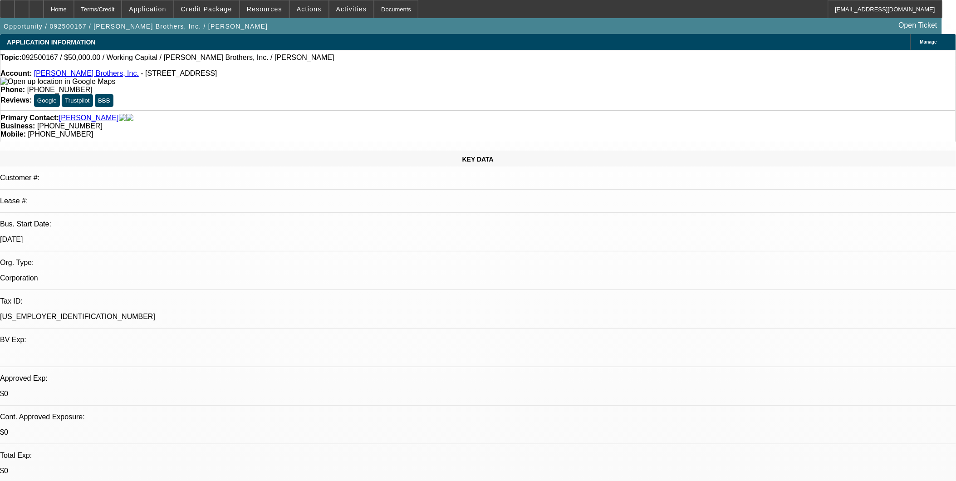
select select "0"
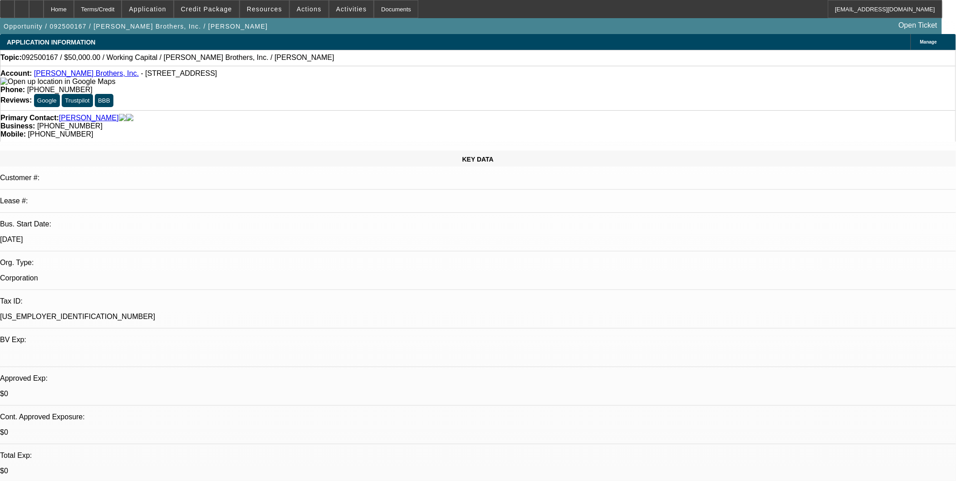
select select "0"
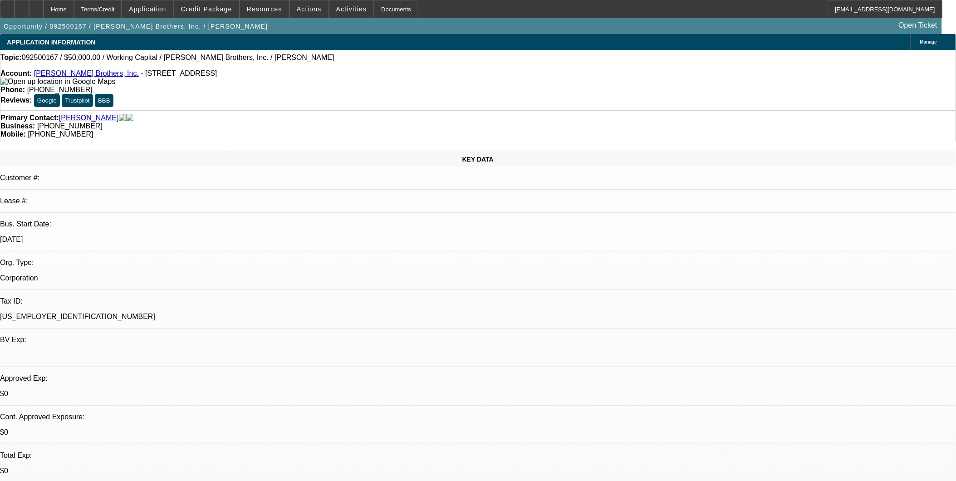
select select "0"
select select "1"
select select "2"
select select "6"
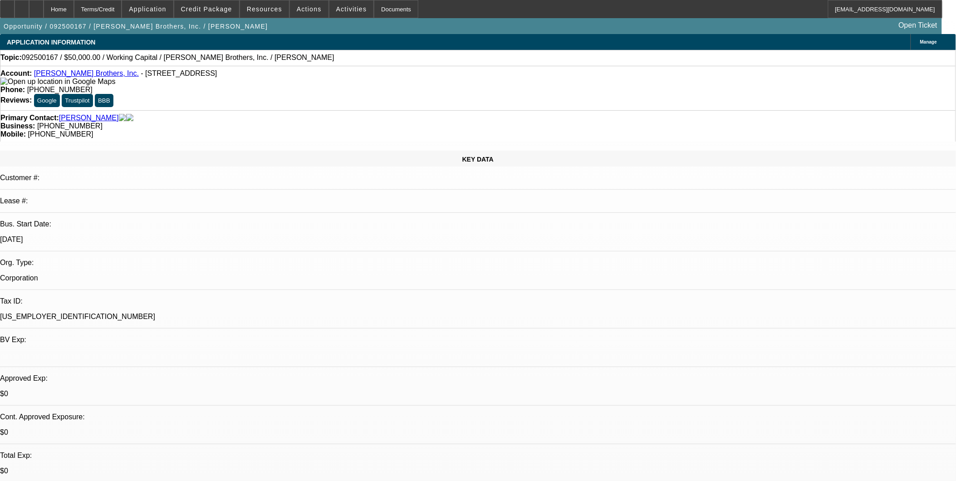
select select "1"
select select "2"
select select "6"
select select "1"
select select "2"
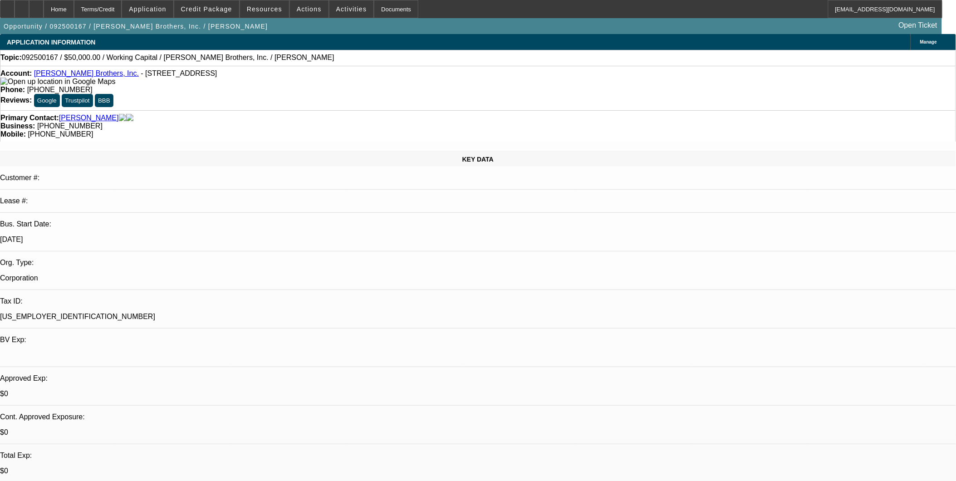
select select "6"
select select "1"
select select "2"
select select "6"
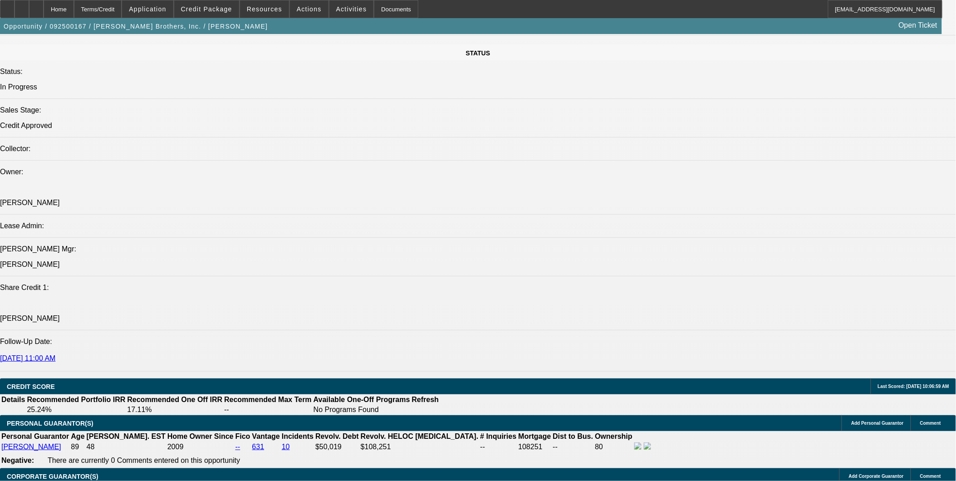
scroll to position [1159, 0]
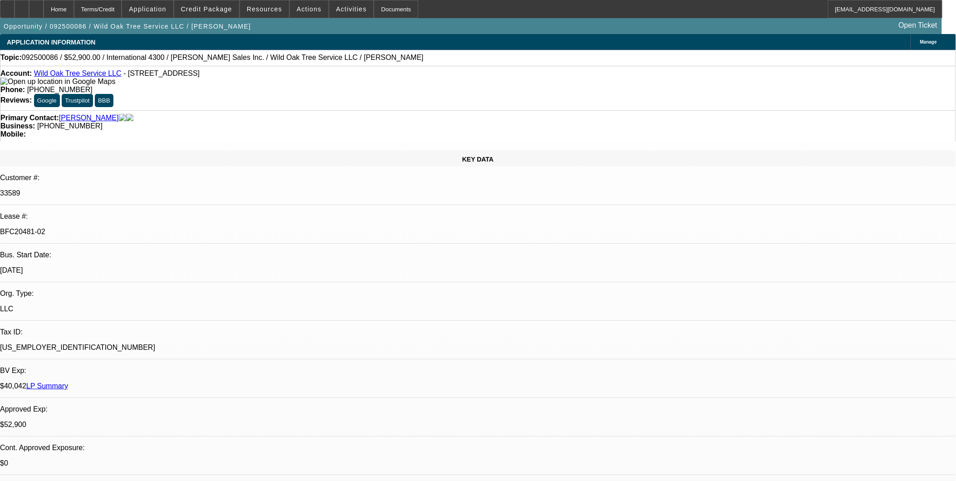
select select "0"
select select "2"
select select "0"
select select "2"
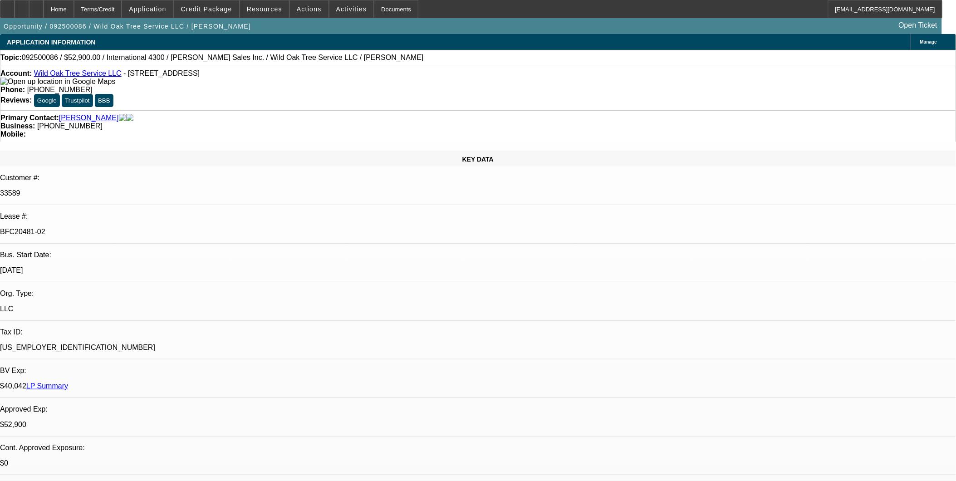
select select "0"
select select "2"
select select "0"
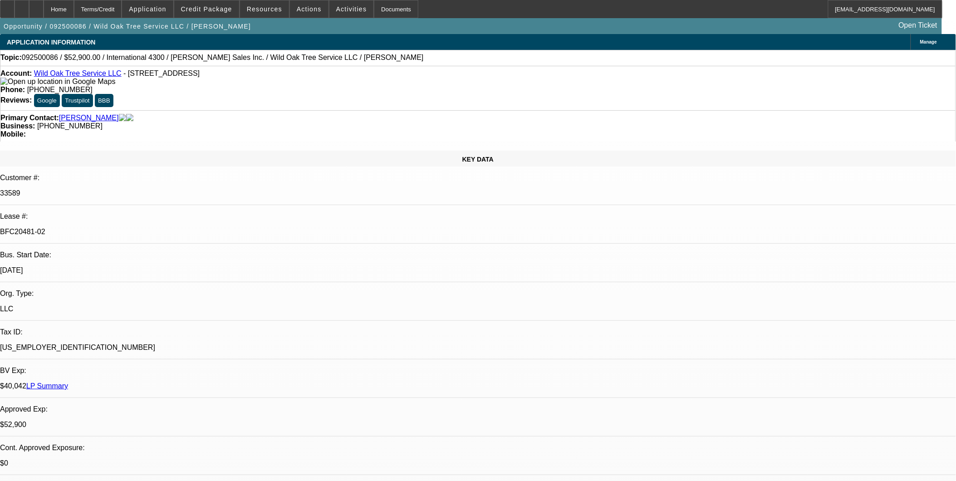
select select "2"
select select "0"
select select "1"
select select "2"
select select "6"
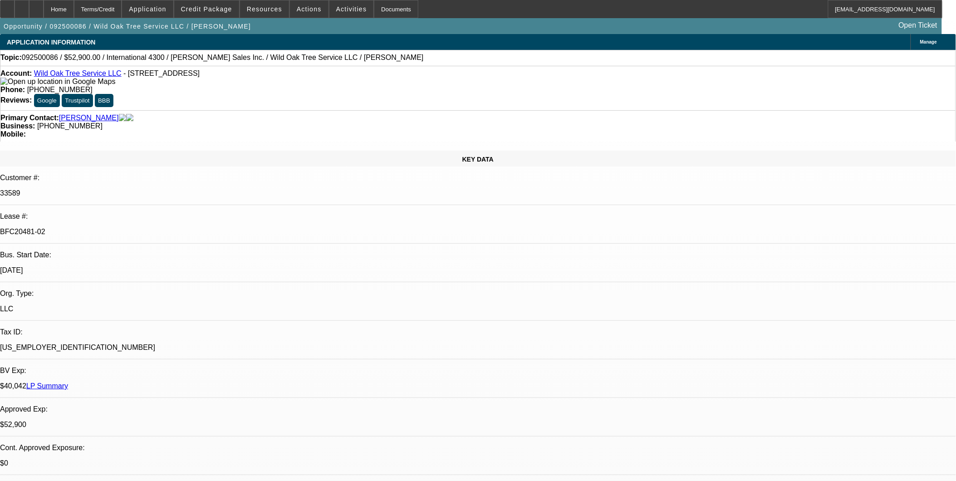
select select "1"
select select "2"
select select "6"
select select "1"
select select "2"
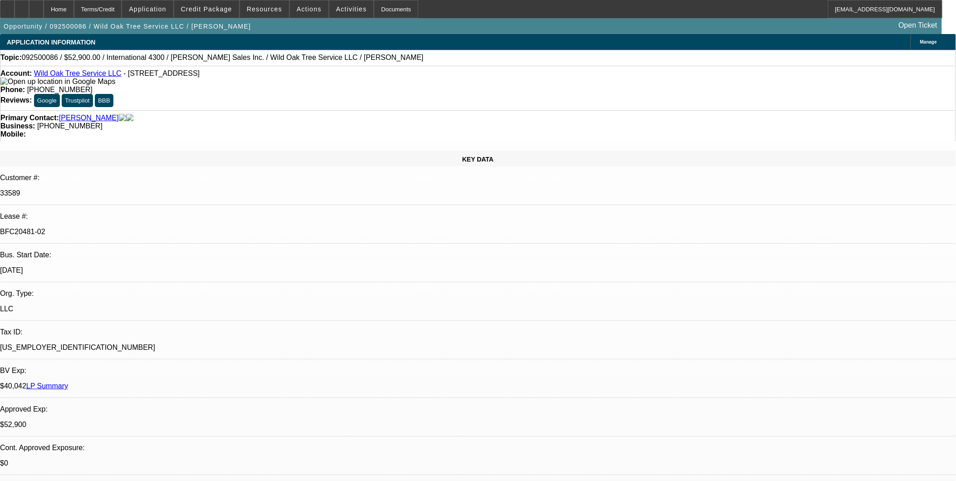
select select "6"
select select "1"
select select "2"
select select "6"
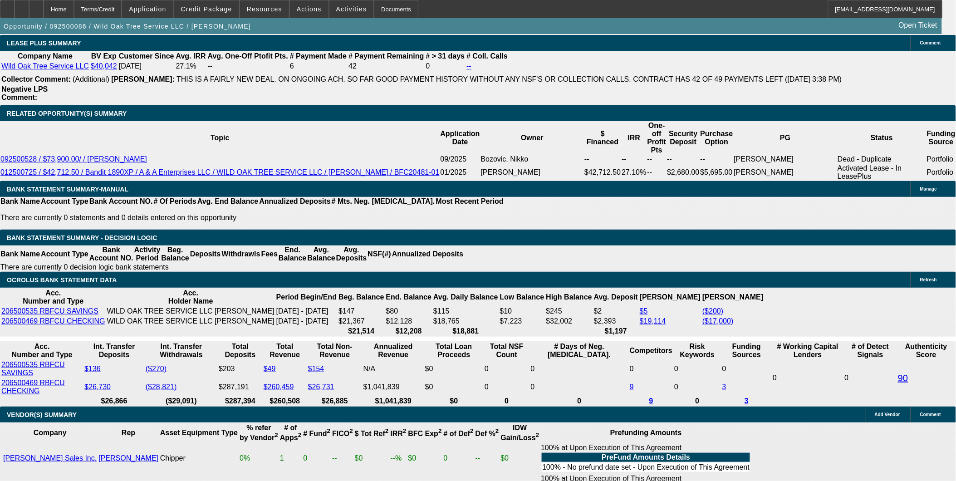
scroll to position [1512, 0]
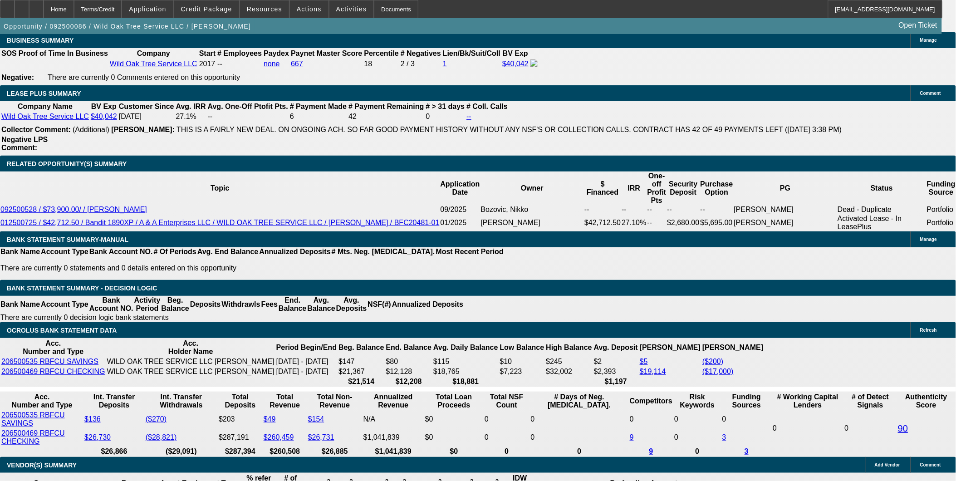
scroll to position [1462, 0]
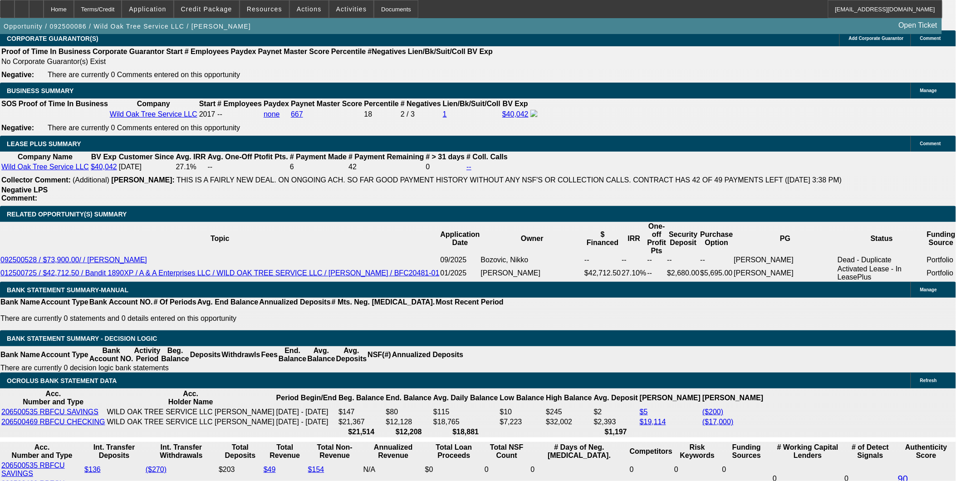
click at [740, 436] on div "APPLICATION INFORMATION Manage Topic: 092500086 / $52,900.00 / International 43…" at bounding box center [478, 436] width 956 height 3729
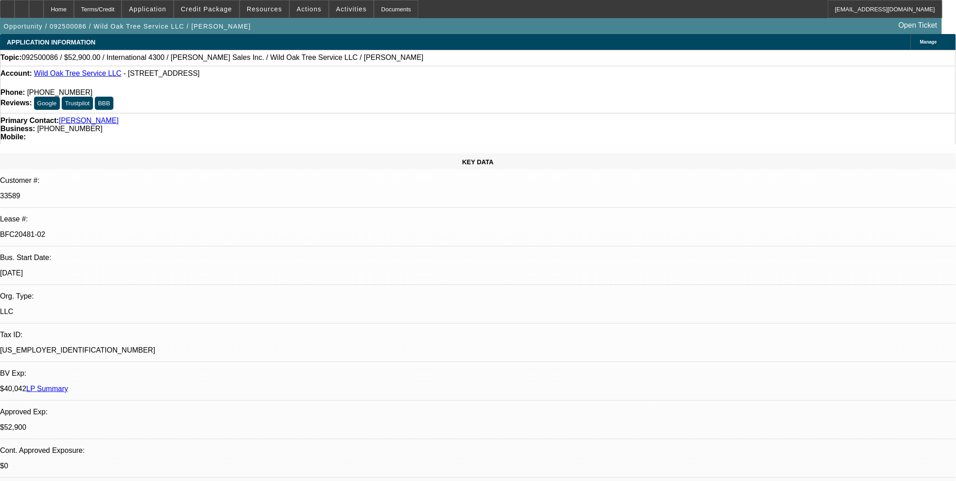
select select "0"
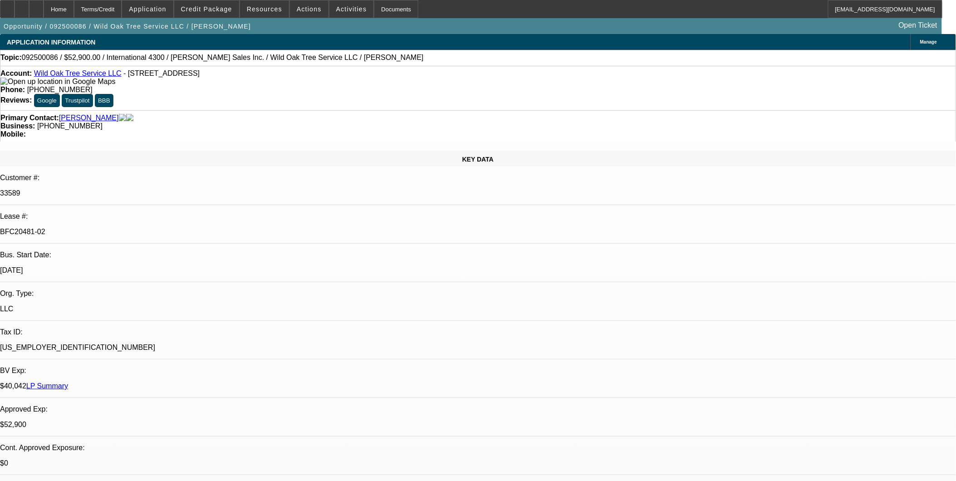
select select "2"
select select "0"
select select "2"
select select "0"
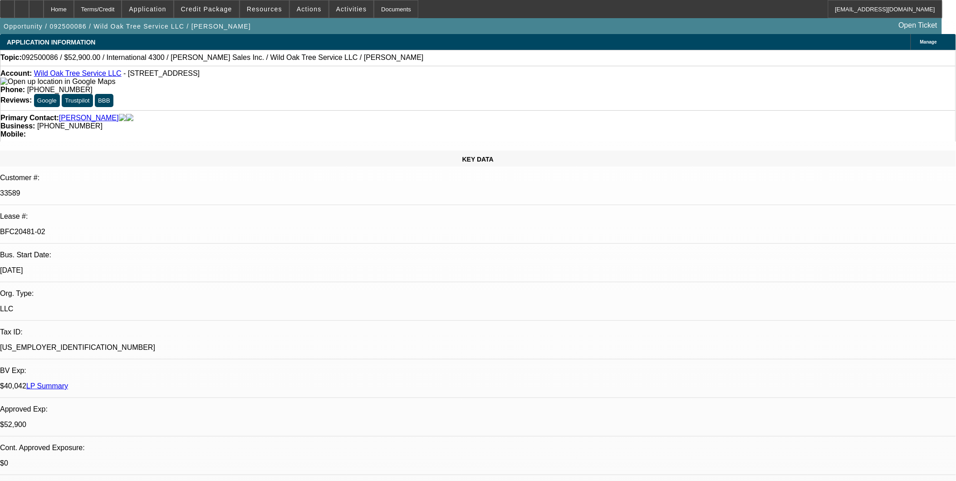
select select "0"
select select "2"
select select "0"
select select "2"
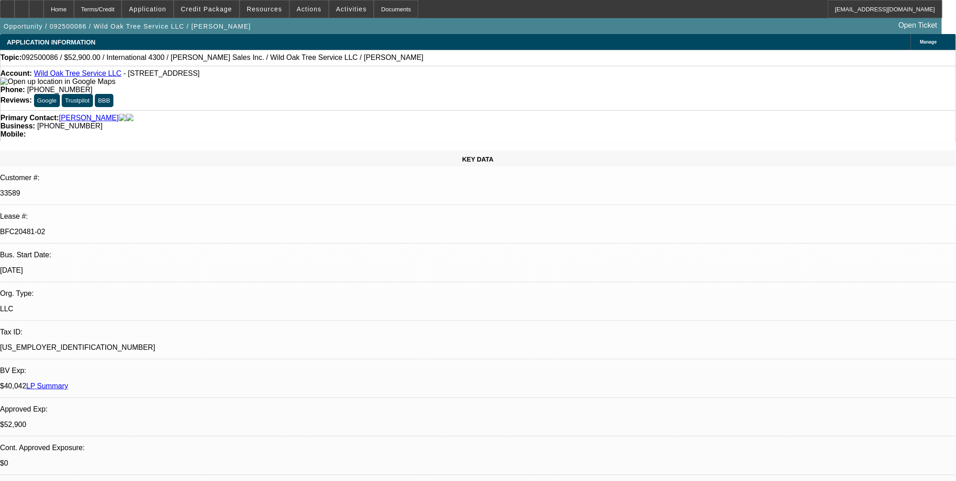
select select "0"
select select "1"
select select "2"
select select "6"
select select "1"
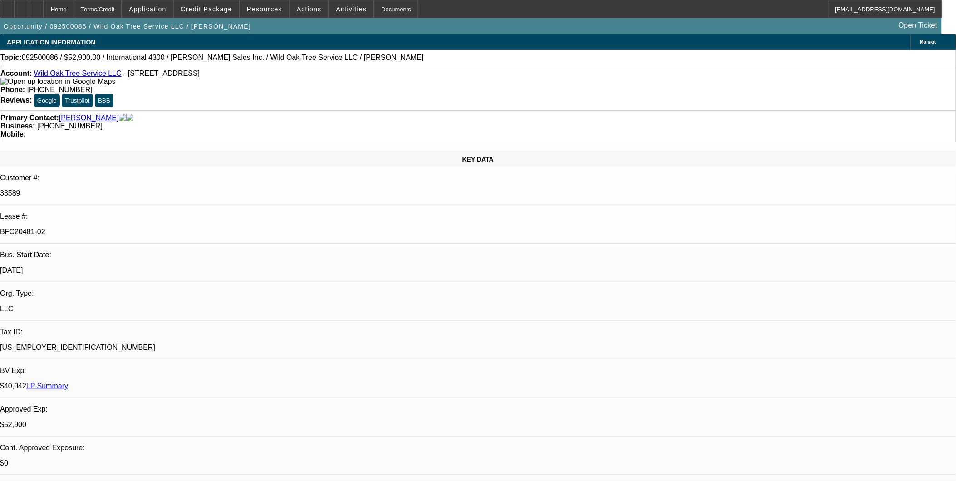
select select "2"
select select "6"
select select "1"
select select "2"
select select "6"
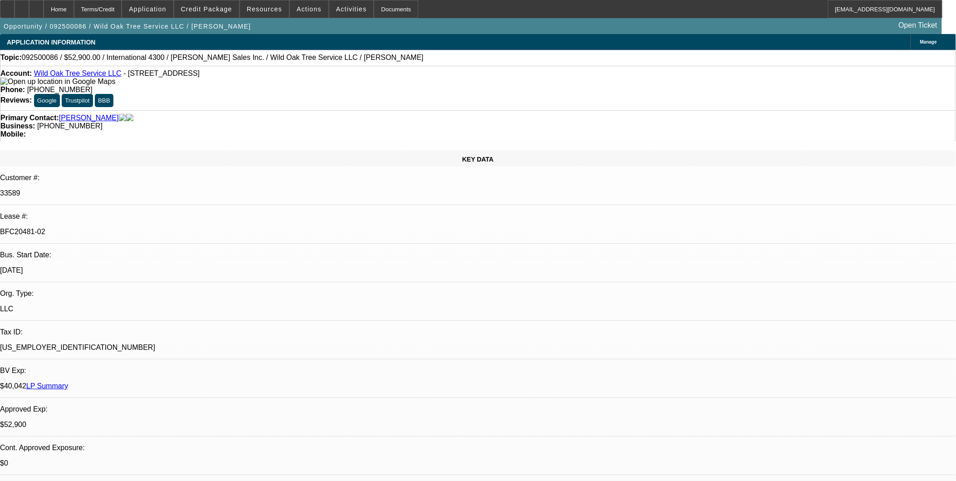
select select "1"
select select "2"
select select "6"
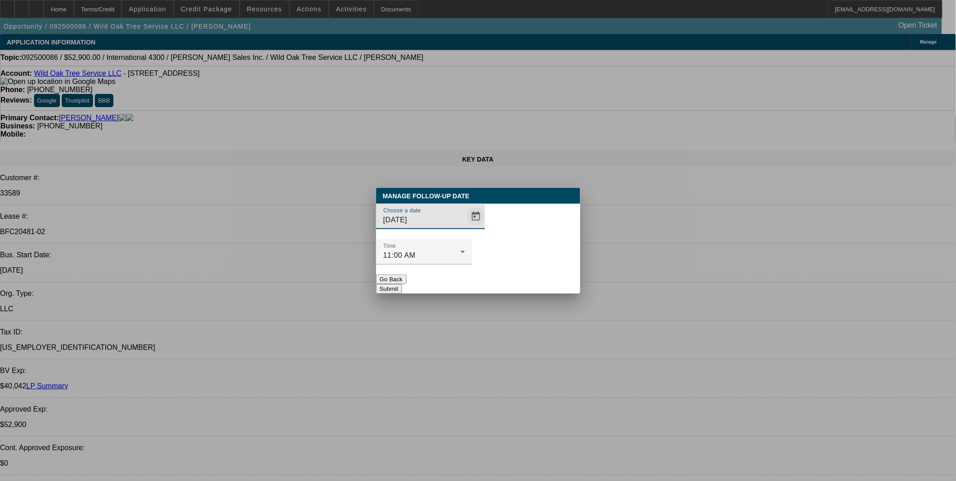
click at [465, 227] on span "Open calendar" at bounding box center [476, 217] width 22 height 22
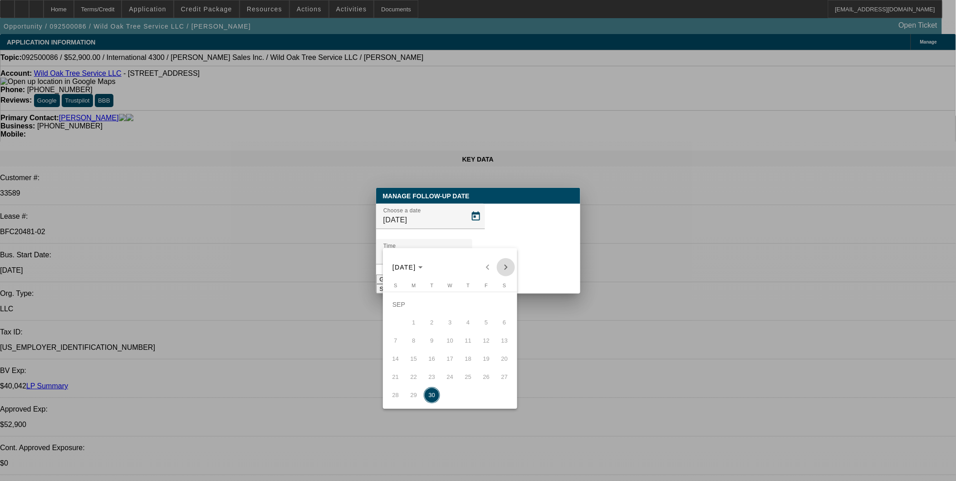
click at [503, 265] on span "Next month" at bounding box center [506, 267] width 18 height 18
click at [472, 306] on span "2" at bounding box center [468, 304] width 16 height 16
type input "10/2/2025"
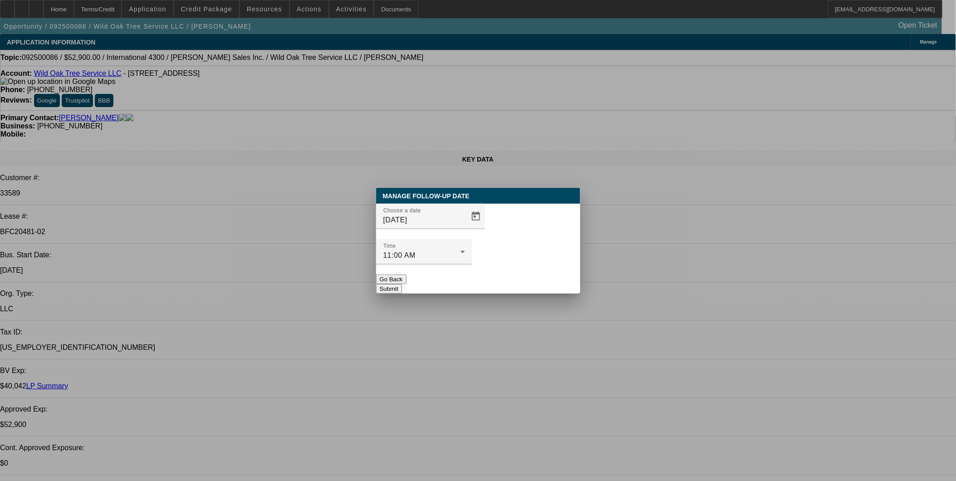
click at [402, 284] on button "Submit" at bounding box center [389, 289] width 26 height 10
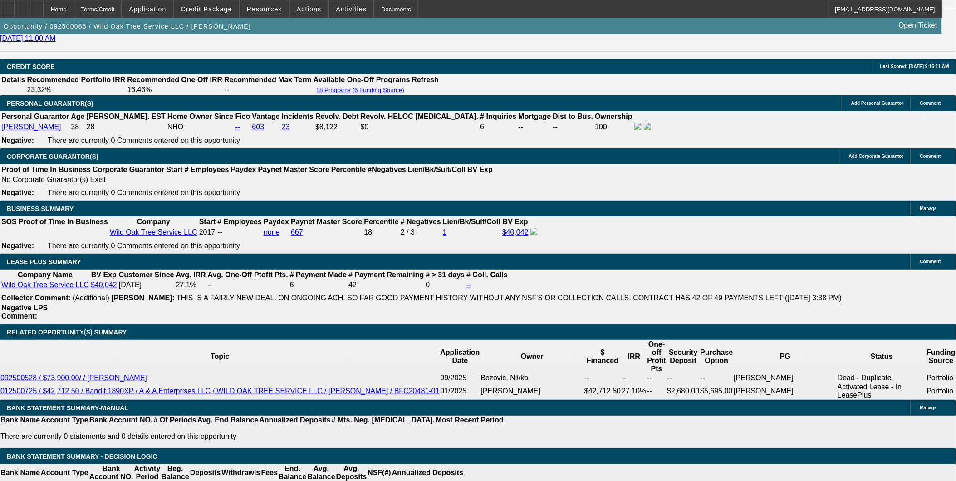
scroll to position [1462, 0]
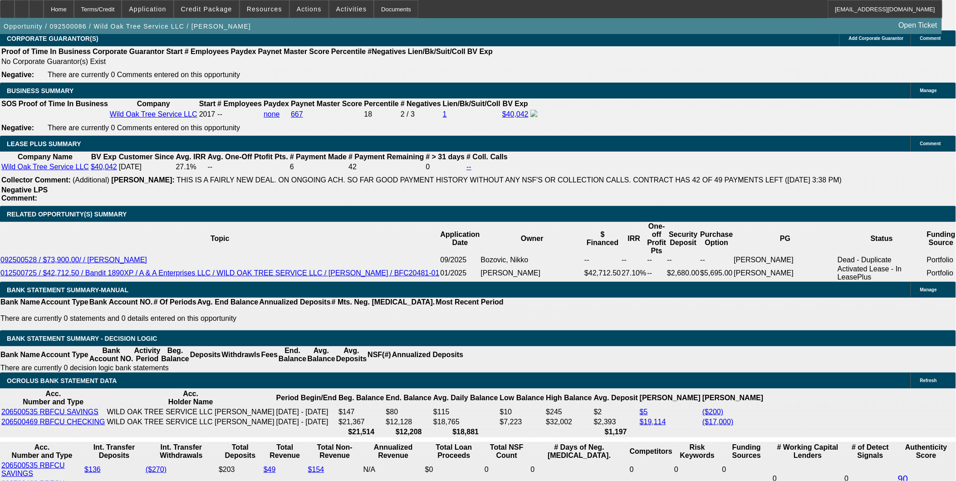
click at [306, 21] on div "Opportunity / 092500086 / Wild Oak Tree Service LLC / Ruiz, Michael Open Ticket" at bounding box center [471, 26] width 942 height 16
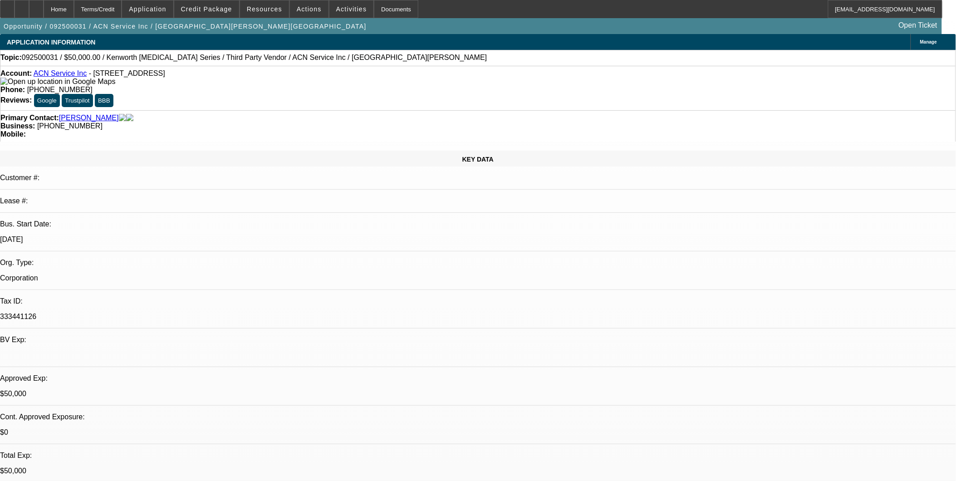
select select "0"
select select "2"
select select "0.1"
select select "0"
select select "2"
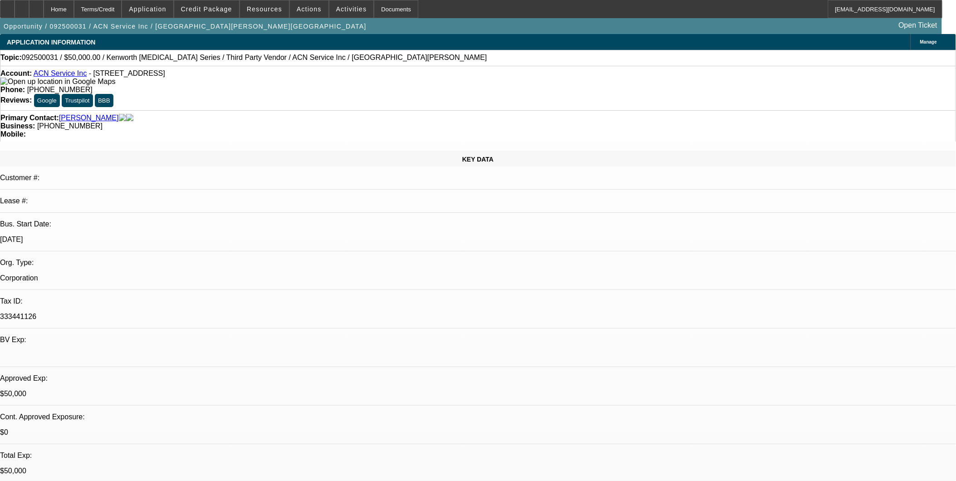
select select "0.1"
select select "0"
select select "2"
select select "0.1"
select select "0"
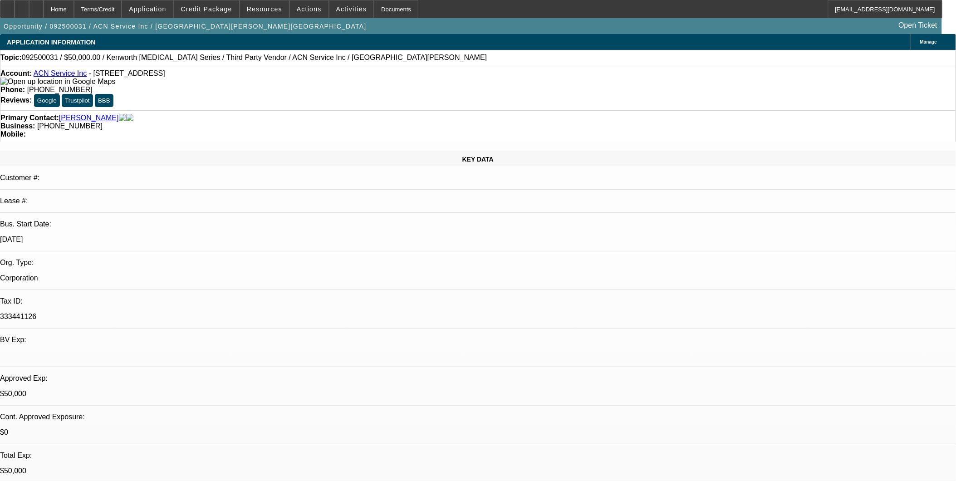
select select "0"
select select "0.1"
select select "1"
select select "2"
select select "4"
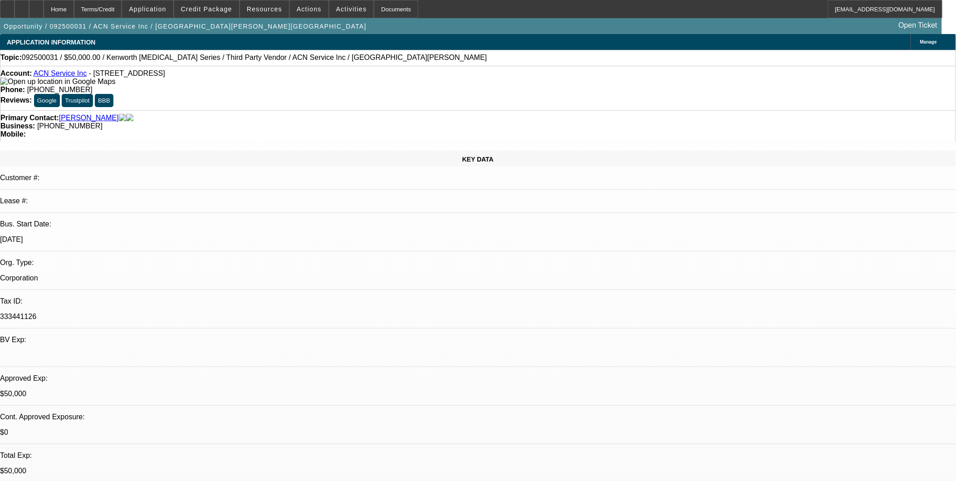
select select "1"
select select "2"
select select "4"
select select "1"
select select "2"
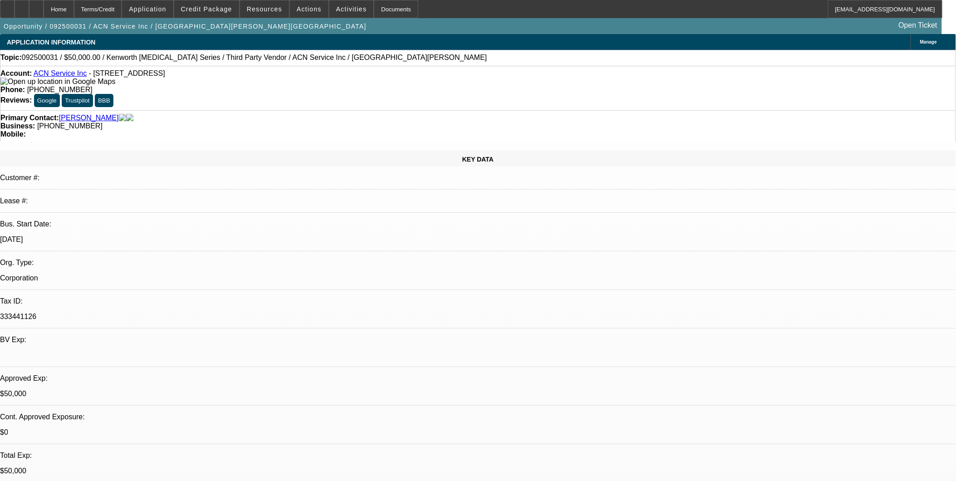
select select "4"
select select "1"
select select "4"
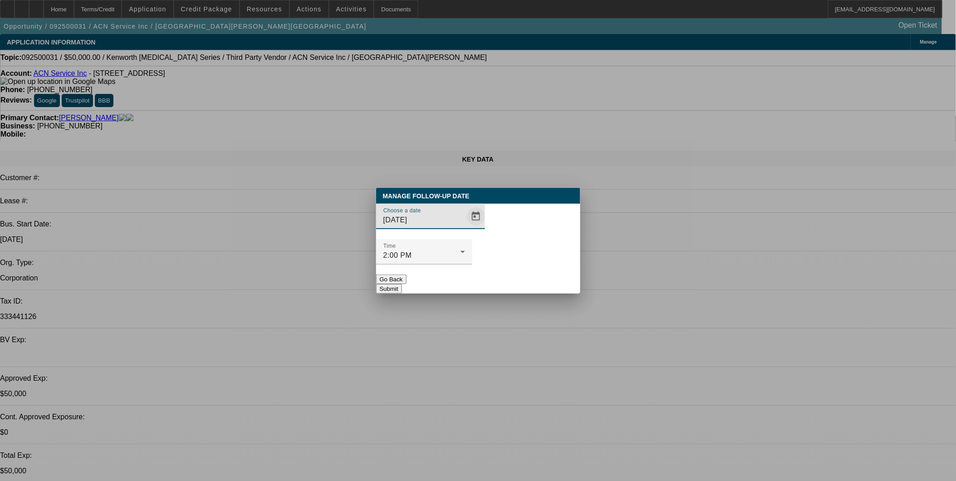
click at [465, 227] on span "Open calendar" at bounding box center [476, 217] width 22 height 22
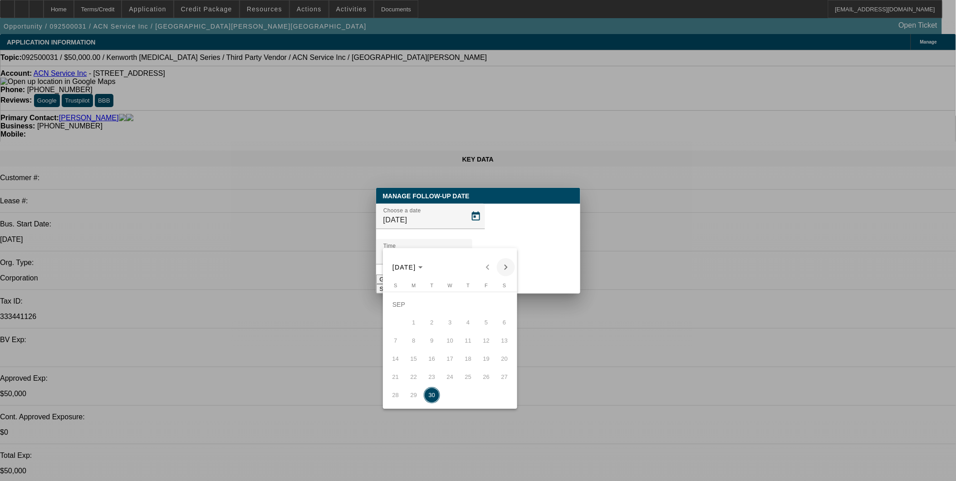
click at [509, 265] on span "Next month" at bounding box center [506, 267] width 18 height 18
click at [467, 305] on span "2" at bounding box center [468, 304] width 16 height 16
type input "10/2/2025"
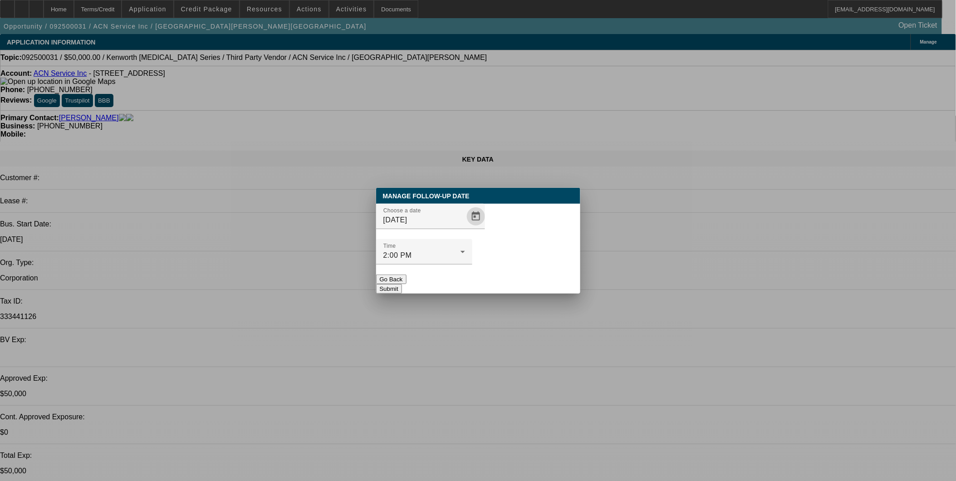
click at [402, 284] on button "Submit" at bounding box center [389, 289] width 26 height 10
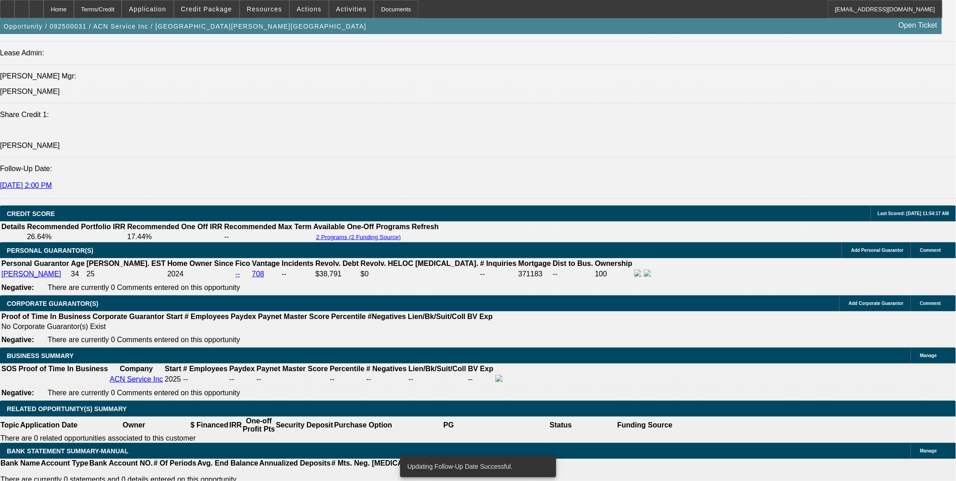
scroll to position [1310, 0]
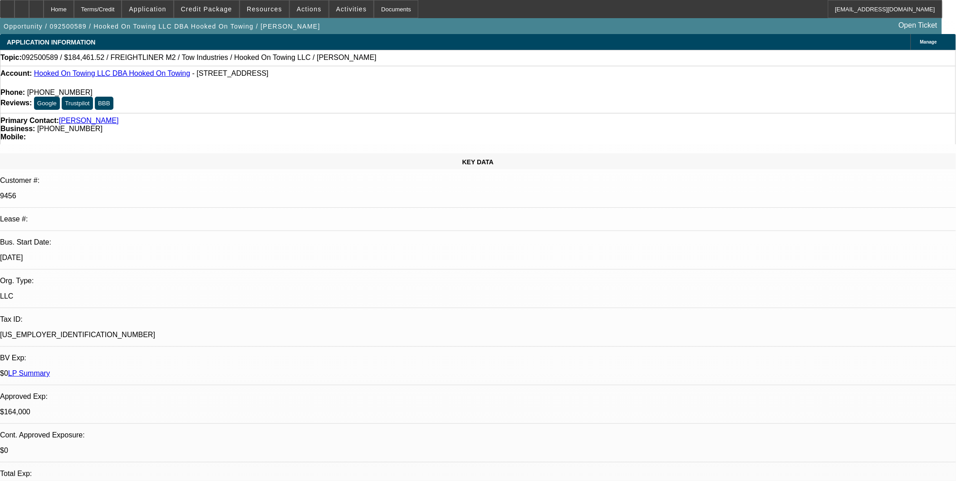
select select "0"
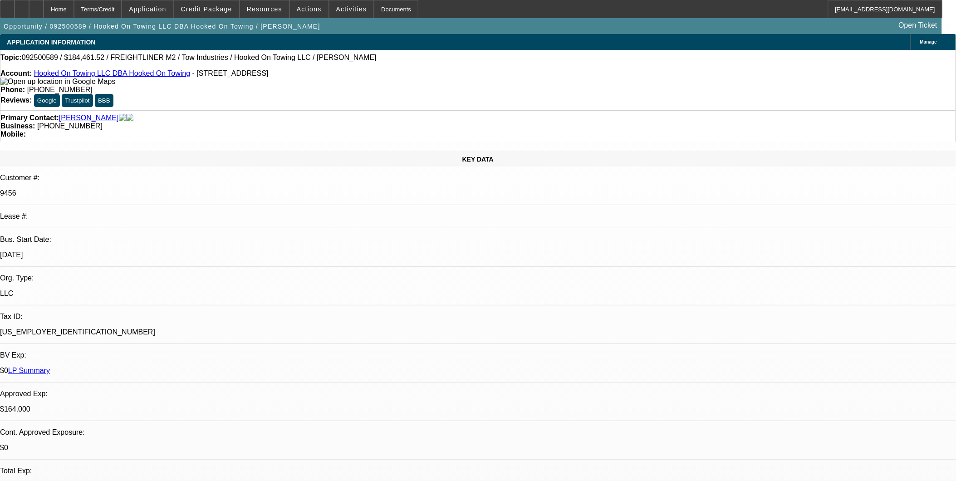
select select "0"
select select "0.1"
select select "0"
select select "2"
select select "0.1"
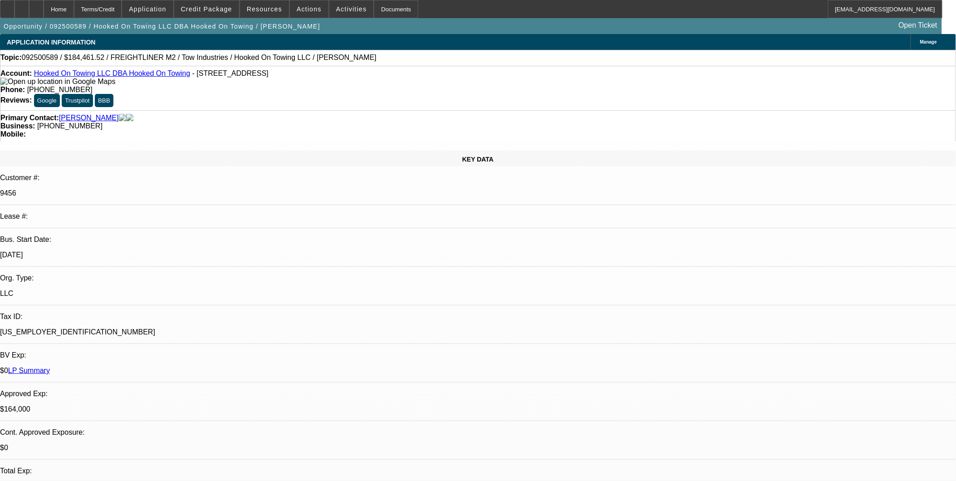
select select "0"
select select "0.1"
select select "0"
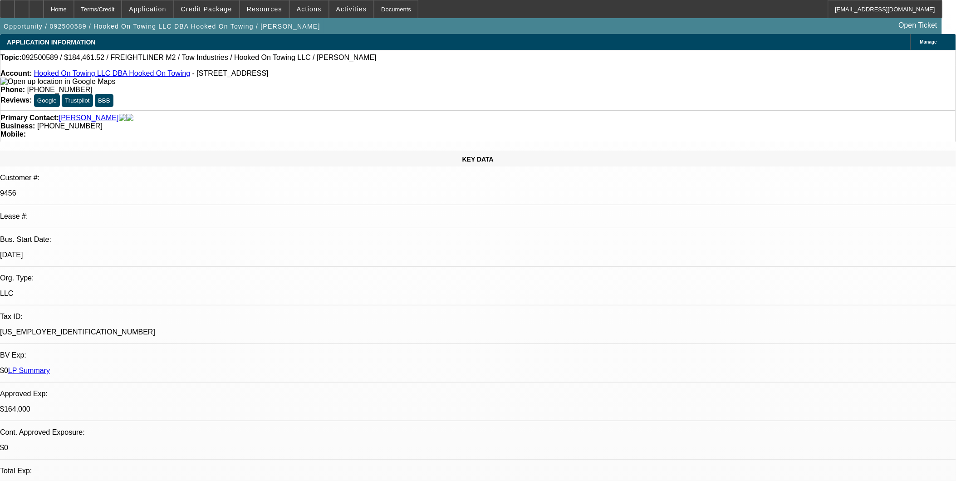
select select "0.1"
select select "1"
select select "2"
select select "4"
select select "1"
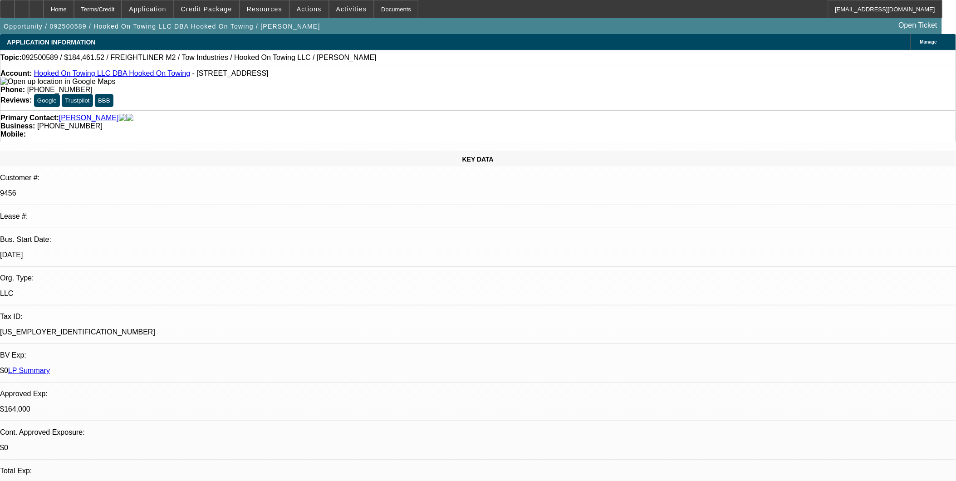
select select "2"
select select "4"
select select "1"
select select "2"
select select "4"
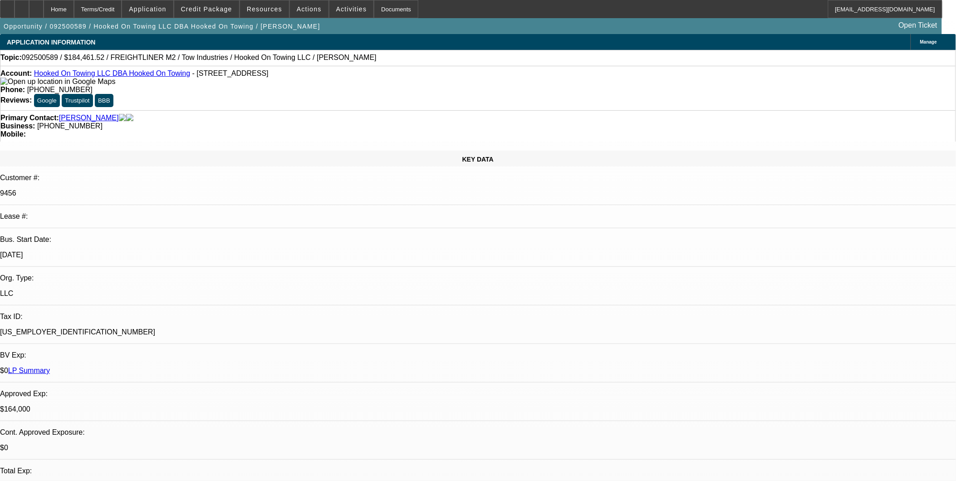
select select "1"
select select "3"
select select "4"
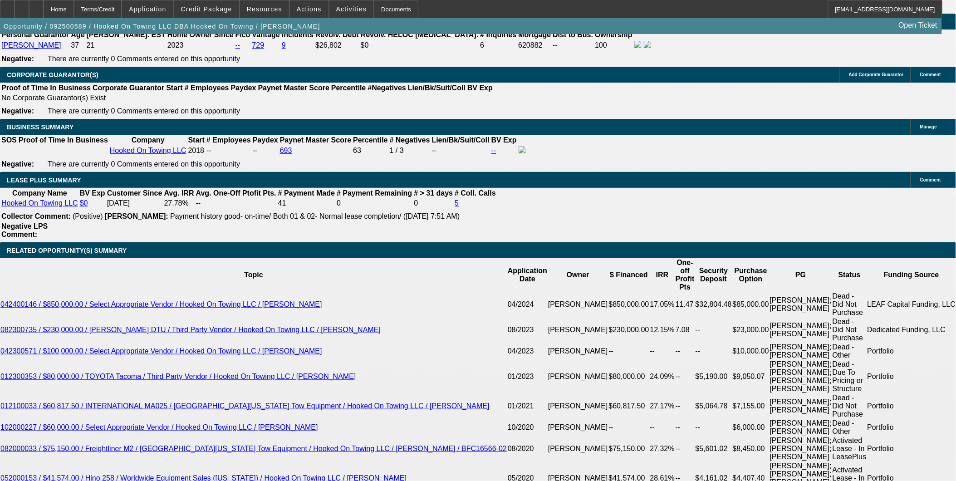
scroll to position [1563, 0]
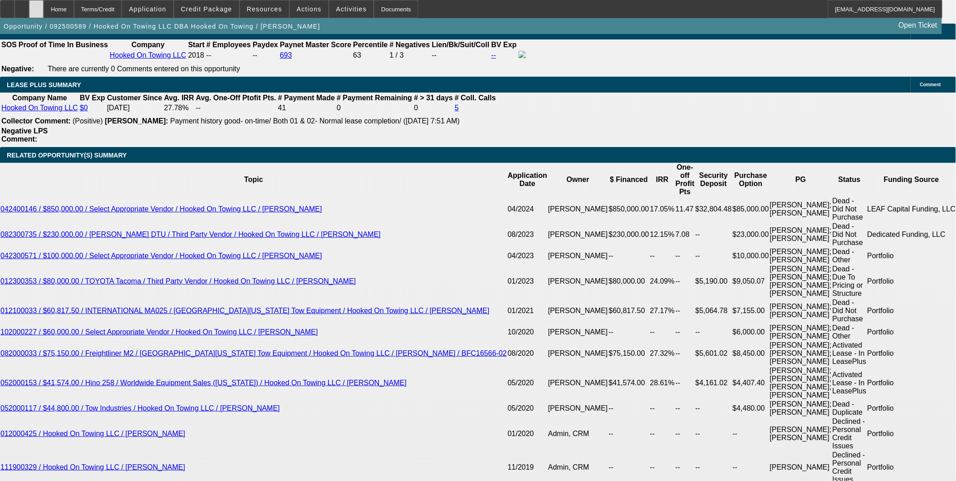
click at [44, 9] on div at bounding box center [36, 9] width 15 height 18
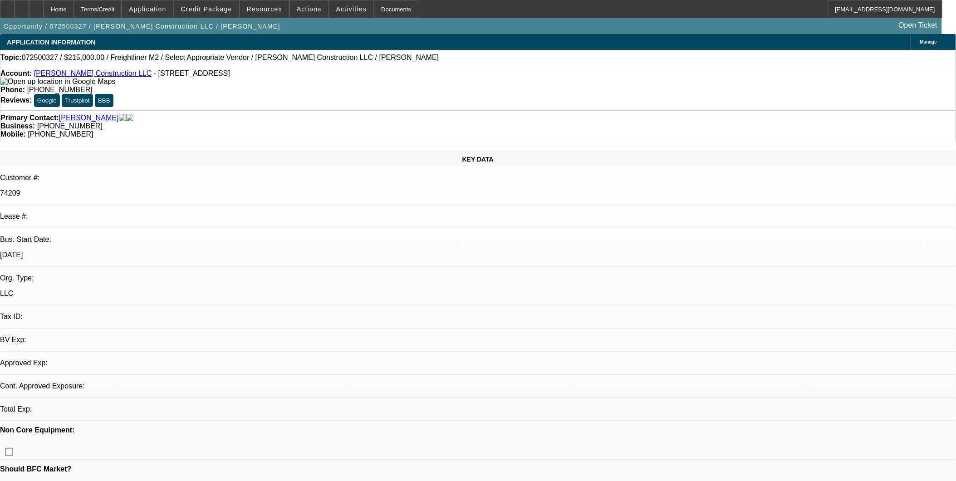
select select "0"
select select "2"
select select "0.1"
select select "1"
select select "2"
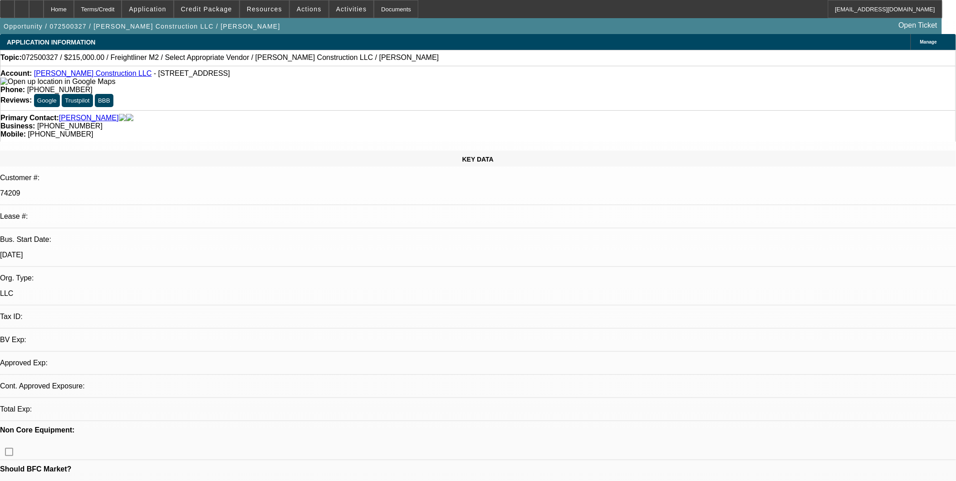
select select "4"
click at [90, 74] on link "[PERSON_NAME] Construction LLC" at bounding box center [93, 73] width 118 height 8
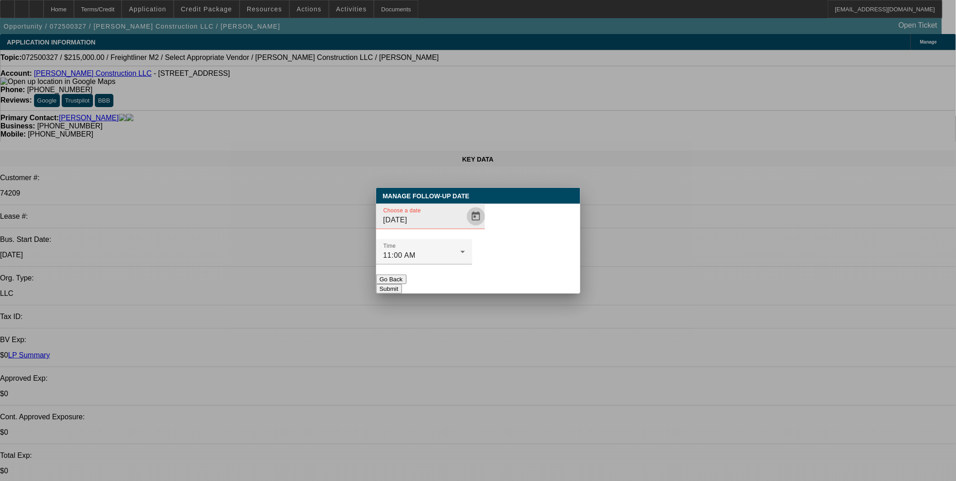
click at [465, 227] on span "Open calendar" at bounding box center [476, 217] width 22 height 22
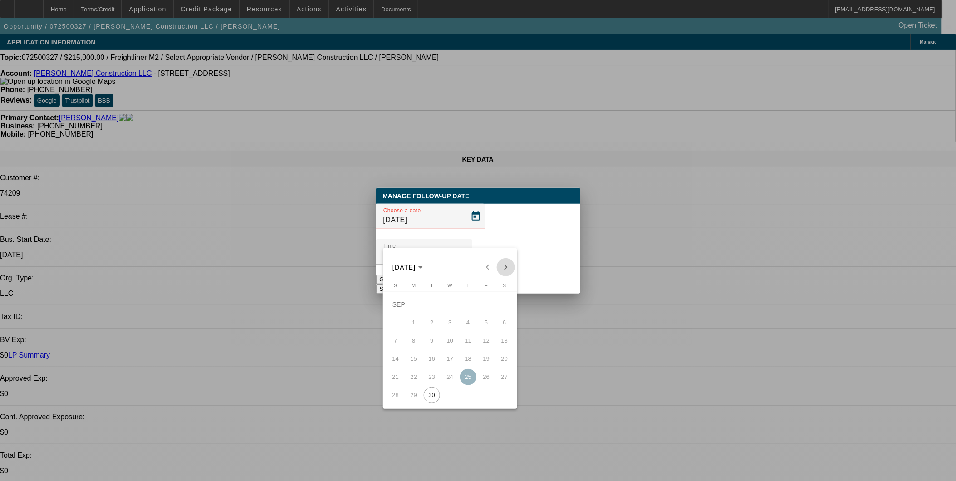
click at [510, 269] on span "Next month" at bounding box center [506, 267] width 18 height 18
click at [455, 304] on span "1" at bounding box center [450, 304] width 16 height 16
type input "[DATE]"
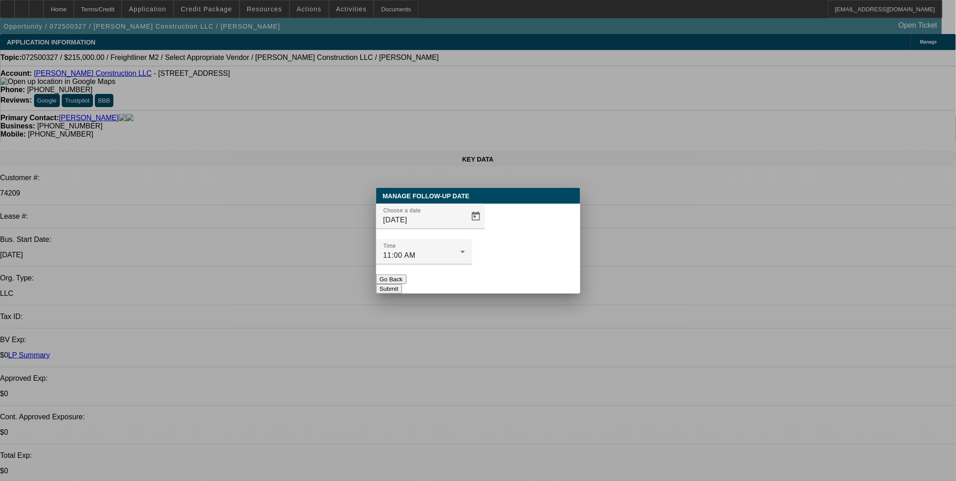
click at [402, 284] on button "Submit" at bounding box center [389, 289] width 26 height 10
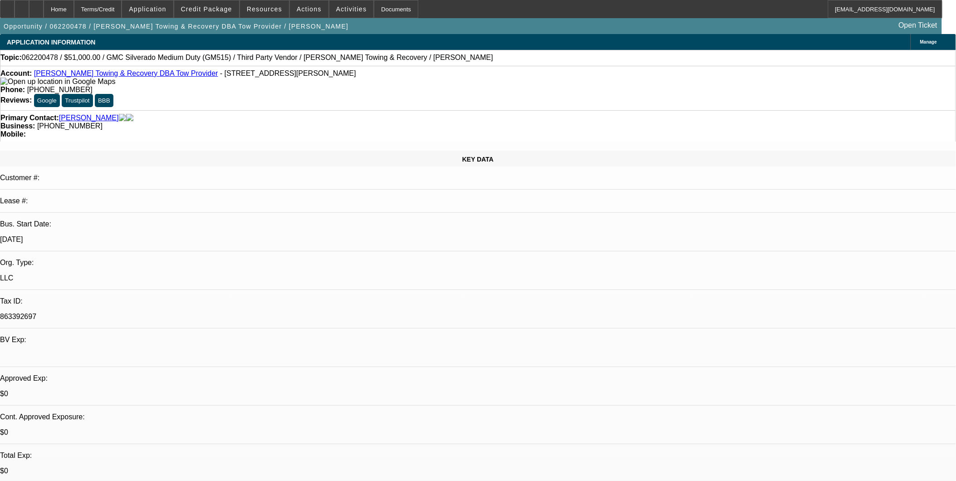
select select "0.15"
select select "0"
select select "6"
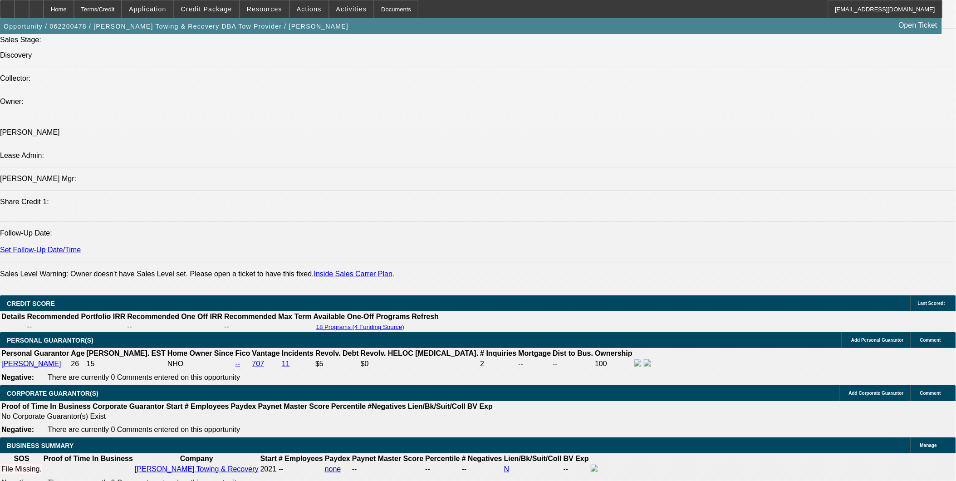
scroll to position [1159, 0]
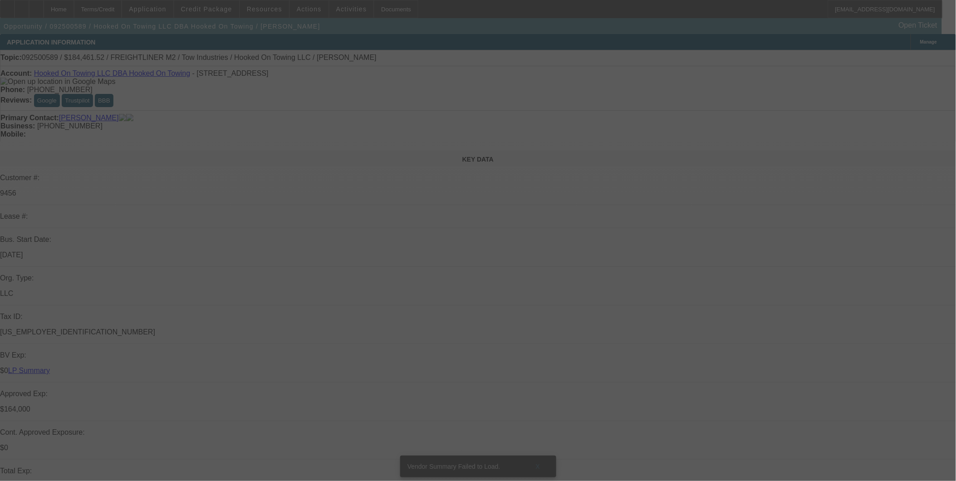
select select "0"
select select "0.1"
select select "0"
select select "2"
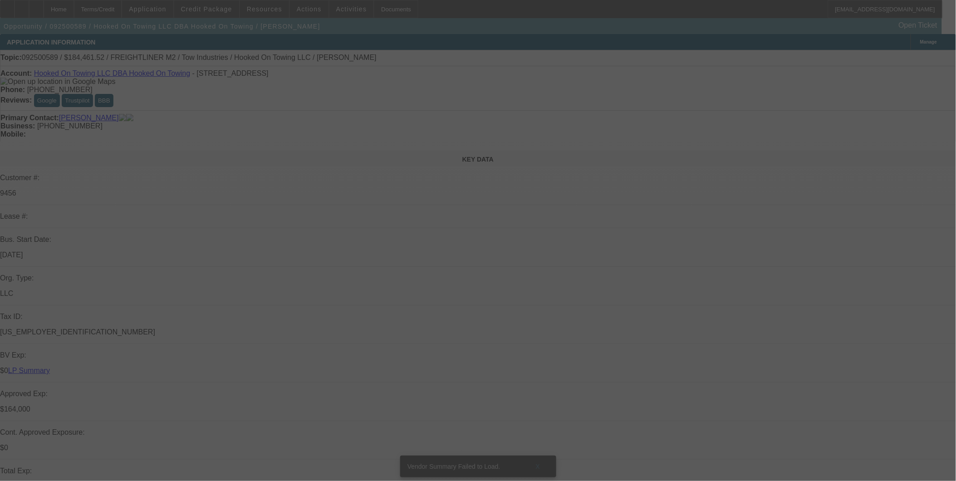
select select "0.1"
select select "0"
select select "0.1"
select select "0"
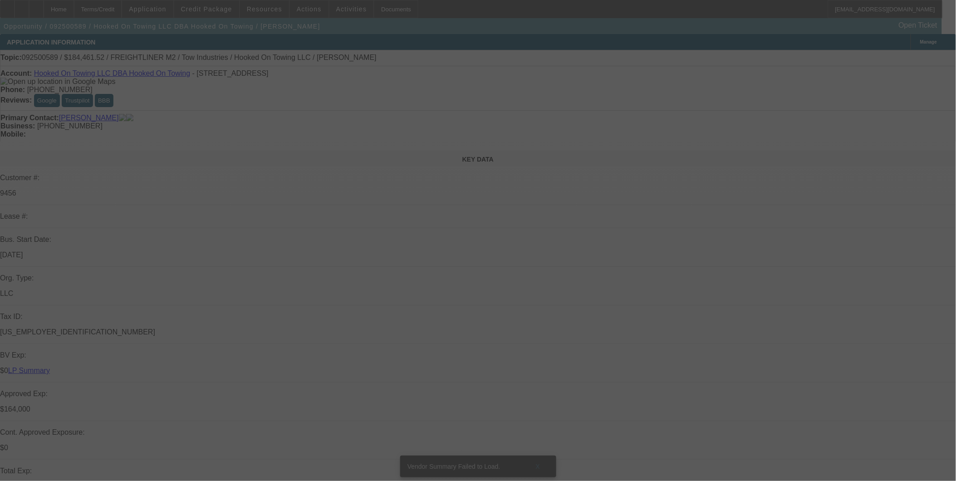
select select "0"
select select "0.1"
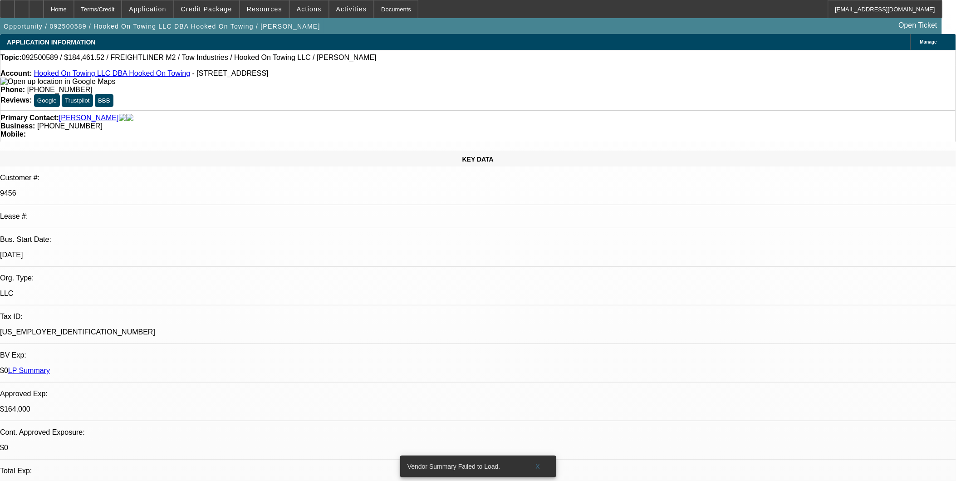
select select "1"
select select "2"
select select "4"
select select "1"
select select "2"
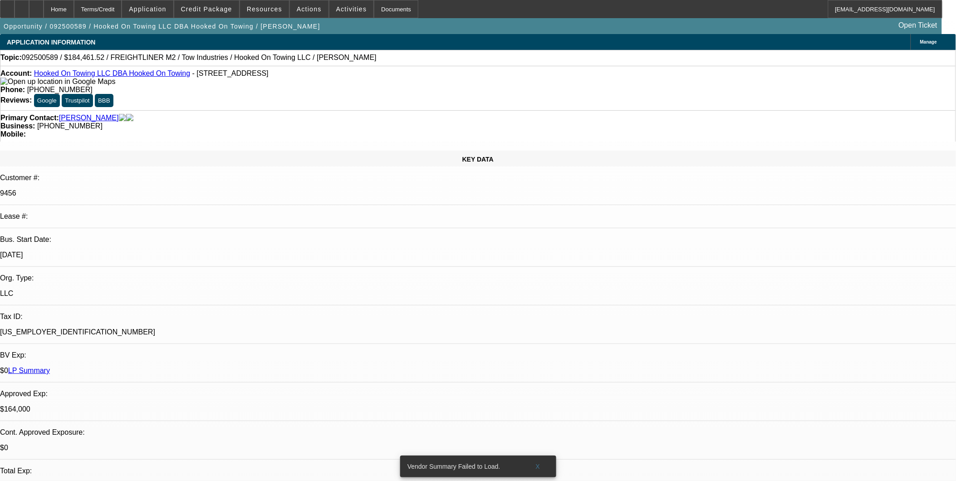
select select "4"
select select "1"
select select "2"
select select "4"
select select "1"
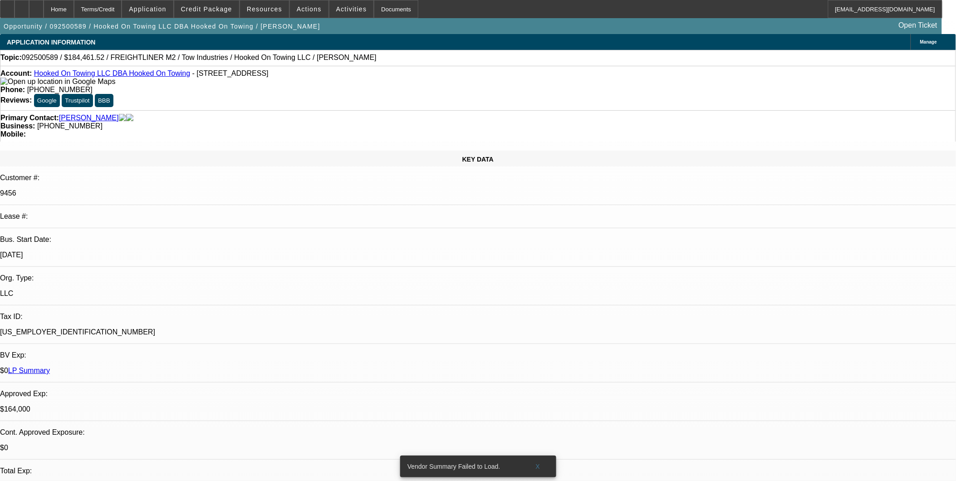
select select "3"
select select "4"
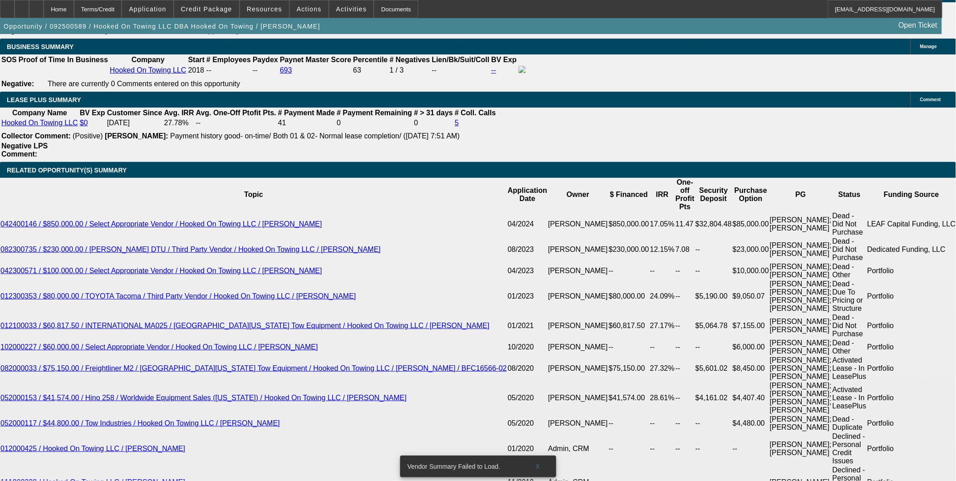
scroll to position [1563, 0]
